Goal: Task Accomplishment & Management: Manage account settings

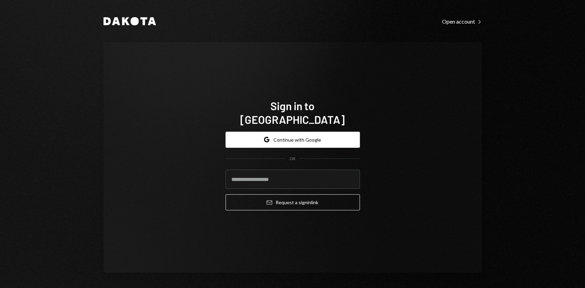
type input "**********"
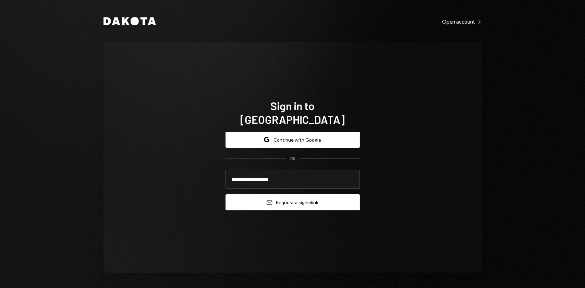
click at [321, 197] on button "Email Request a sign in link" at bounding box center [292, 203] width 134 height 16
